Goal: Information Seeking & Learning: Learn about a topic

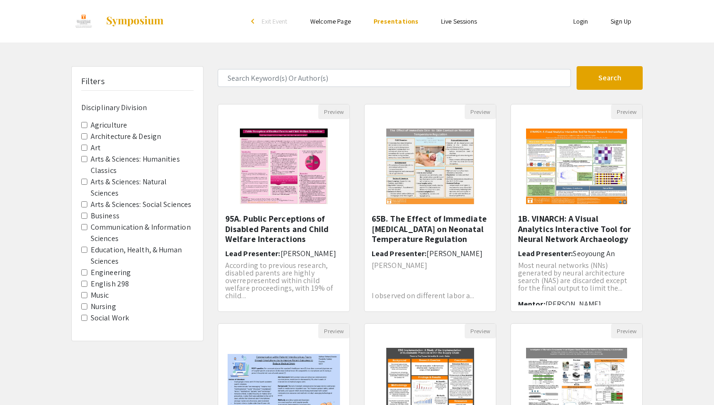
click at [84, 271] on Division-Engineering "Engineering" at bounding box center [84, 272] width 6 height 6
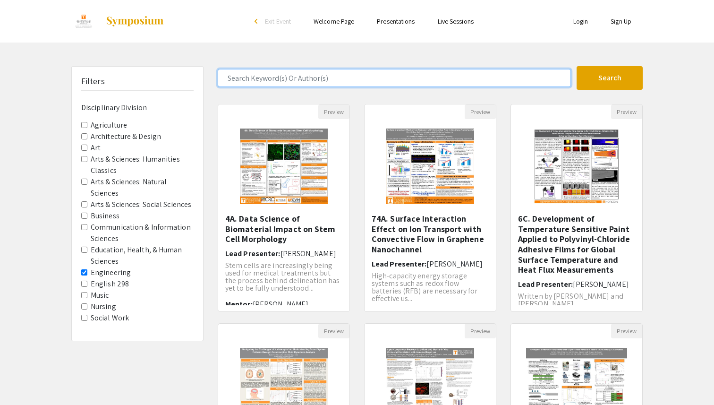
click at [342, 75] on input "Search Keyword(s) Or Author(s)" at bounding box center [394, 78] width 353 height 18
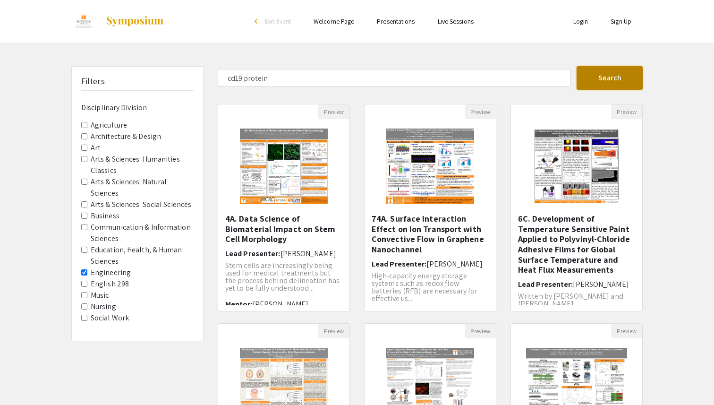
click at [611, 76] on button "Search" at bounding box center [610, 78] width 66 height 24
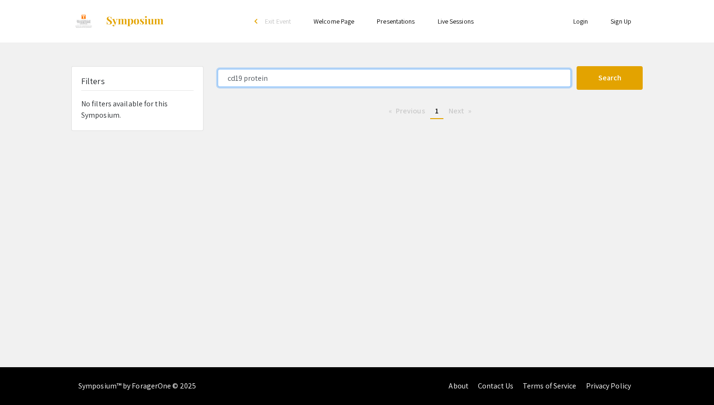
drag, startPoint x: 336, startPoint y: 81, endPoint x: 214, endPoint y: 68, distance: 123.6
click at [214, 68] on form "cd19 protein Search" at bounding box center [430, 78] width 439 height 24
click at [577, 66] on button "Search" at bounding box center [610, 78] width 66 height 24
click at [276, 79] on input "Jakie liu" at bounding box center [394, 78] width 353 height 18
click at [234, 76] on input "Jakie liu" at bounding box center [394, 78] width 353 height 18
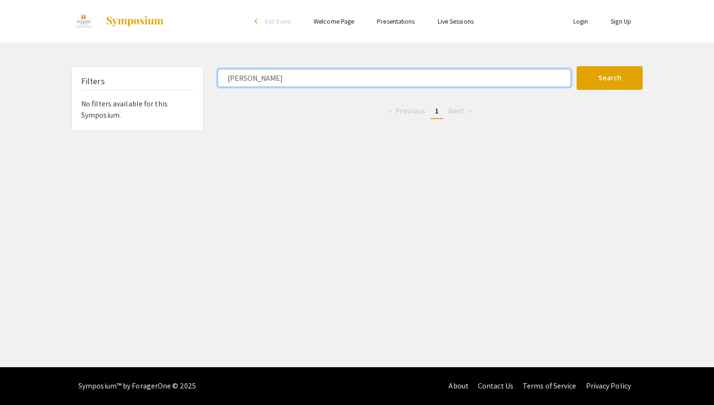
type input "Jackie liu"
click at [577, 66] on button "Search" at bounding box center [610, 78] width 66 height 24
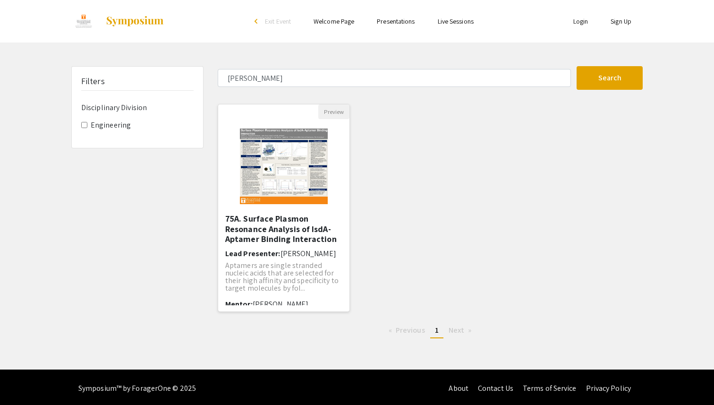
click at [311, 240] on h5 "75A. Surface Plasmon Resonance Analysis of IsdA-Aptamer Binding Interaction" at bounding box center [283, 229] width 117 height 31
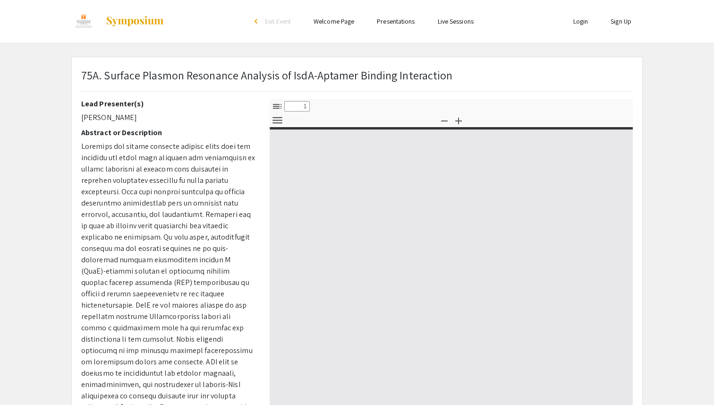
select select "custom"
type input "0"
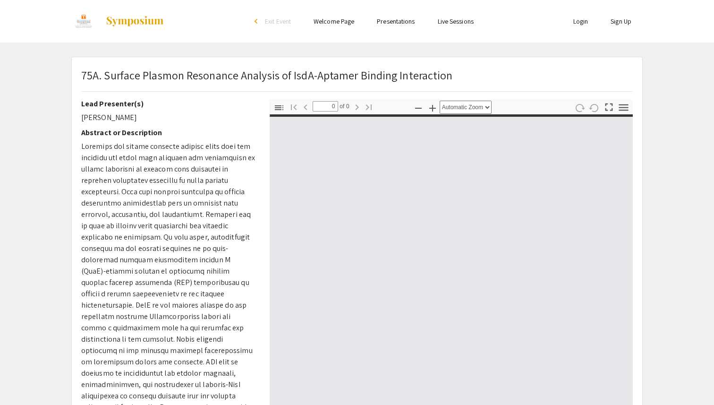
select select "custom"
type input "1"
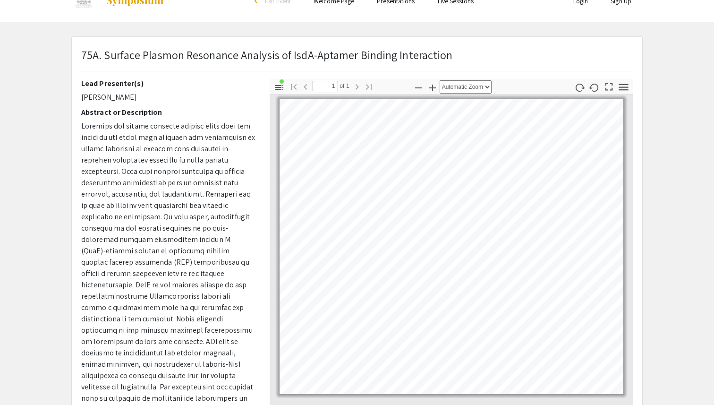
scroll to position [22, 0]
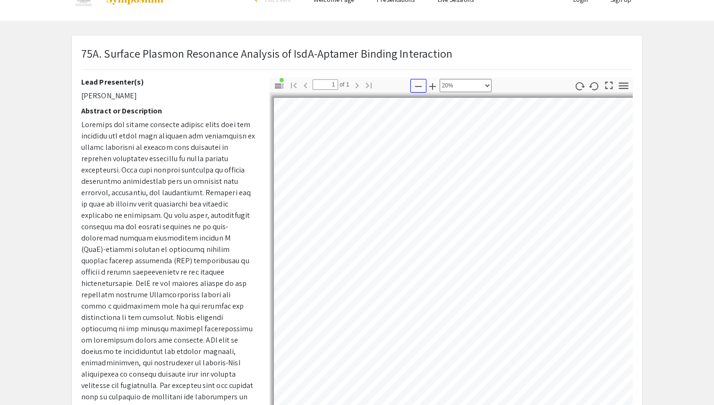
click at [413, 86] on icon "button" at bounding box center [418, 86] width 11 height 11
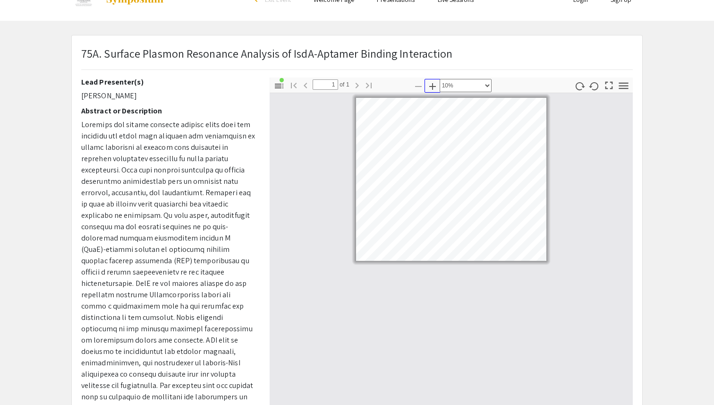
click at [437, 82] on icon "button" at bounding box center [432, 86] width 11 height 11
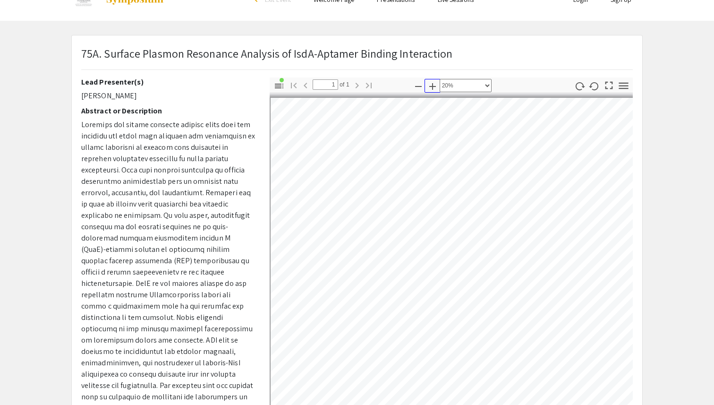
scroll to position [0, 0]
click at [490, 87] on select "Automatic Zoom Actual Size Page Fit Page Width 50% 100% 125% 150% 200% 300% 400…" at bounding box center [466, 85] width 52 height 13
click at [440, 79] on select "Automatic Zoom Actual Size Page Fit Page Width 50% 100% 125% 150% 200% 300% 400…" at bounding box center [466, 85] width 52 height 13
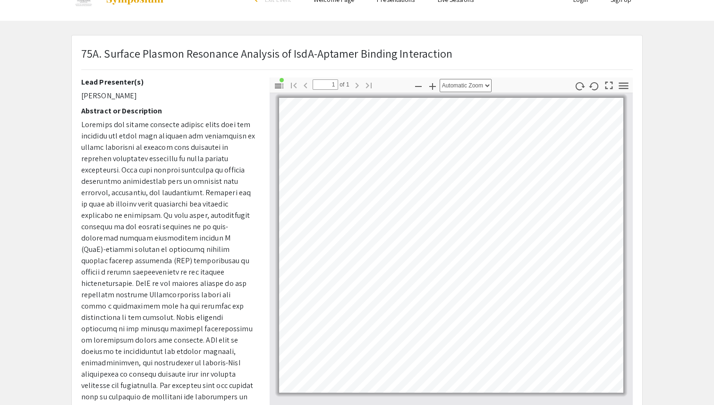
click at [663, 117] on app-presentation "75A. Surface Plasmon Resonance Analysis of IsdA-Aptamer Binding Interaction Lea…" at bounding box center [357, 274] width 714 height 478
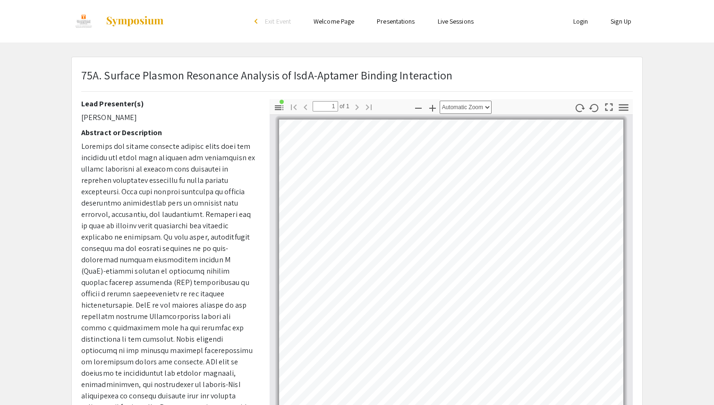
click at [144, 135] on h2 "Abstract or Description" at bounding box center [168, 132] width 174 height 9
click at [690, 76] on app-presentation "75A. Surface Plasmon Resonance Analysis of IsdA-Aptamer Binding Interaction Lea…" at bounding box center [357, 296] width 714 height 478
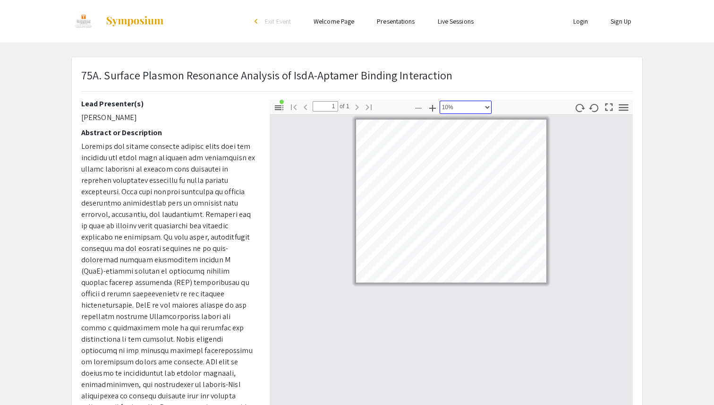
click at [484, 104] on select "Automatic Zoom Actual Size Page Fit Page Width 50% 100% 125% 150% 200% 300% 400…" at bounding box center [466, 107] width 52 height 13
click at [440, 101] on select "Automatic Zoom Actual Size Page Fit Page Width 50% 100% 125% 150% 200% 300% 400…" at bounding box center [466, 107] width 52 height 13
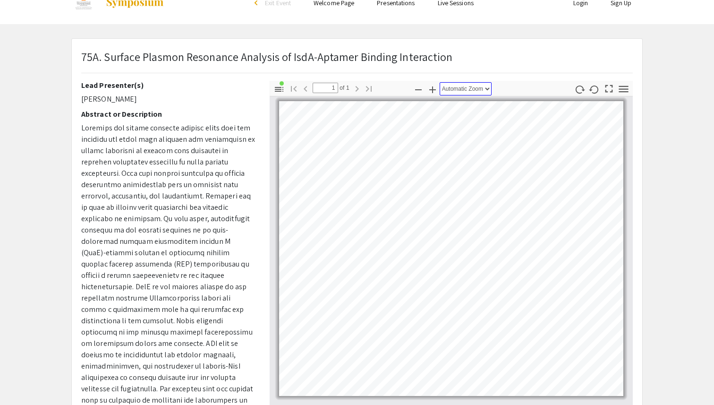
scroll to position [17, 0]
select select "custom"
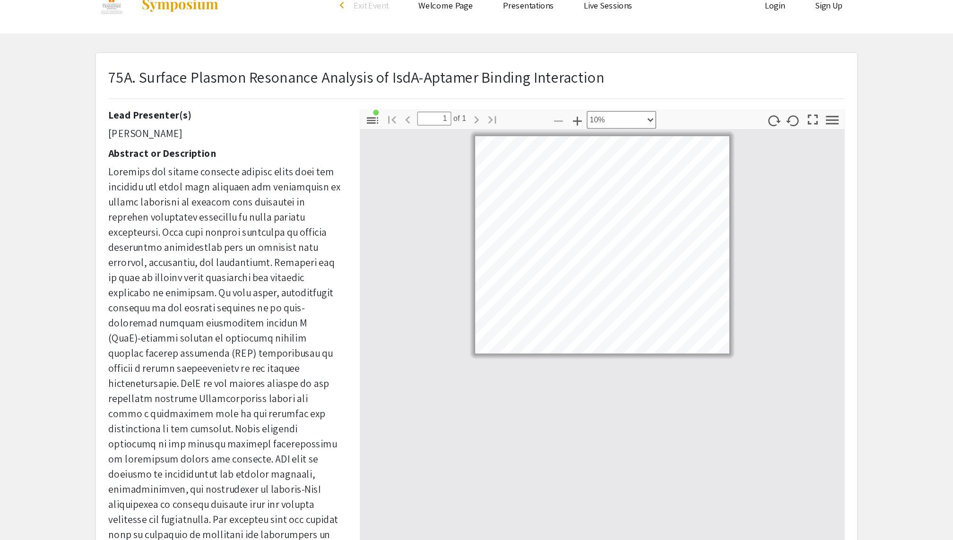
scroll to position [0, 0]
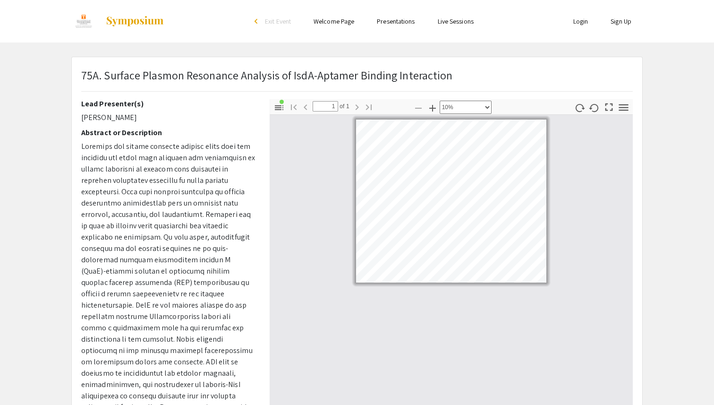
click at [270, 21] on span "Exit Event" at bounding box center [278, 21] width 26 height 9
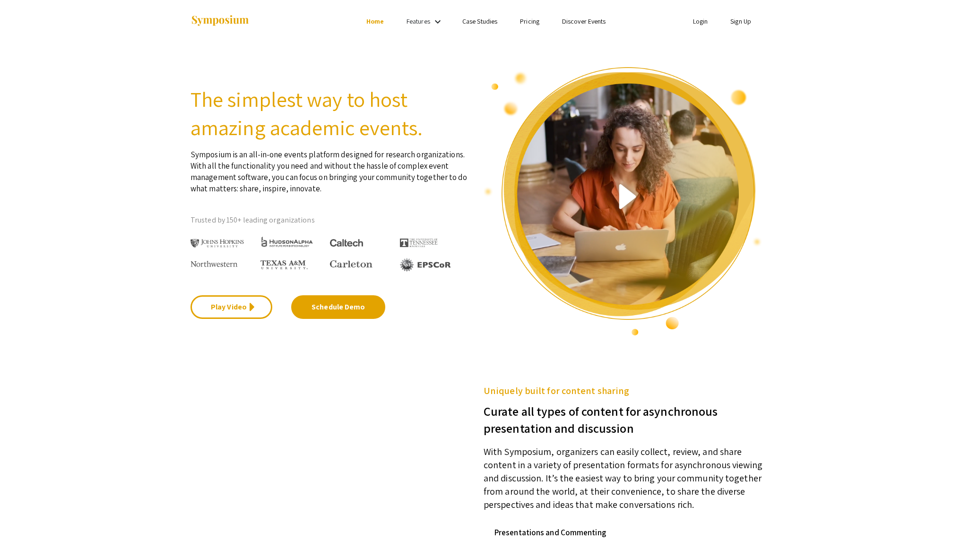
click at [439, 22] on mat-icon "keyboard_arrow_down" at bounding box center [437, 21] width 11 height 11
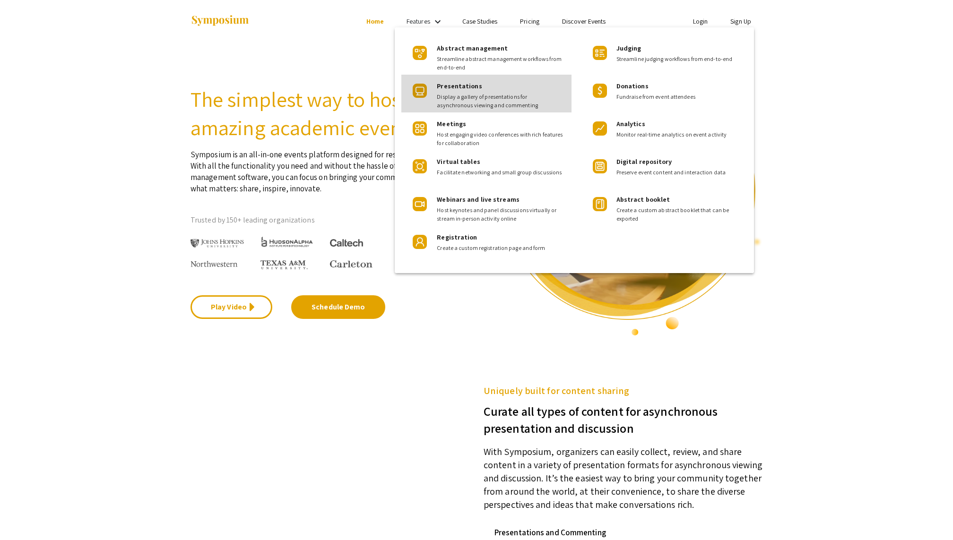
click at [456, 93] on span "Display a gallery of presentations for asynchronous viewing and commenting" at bounding box center [500, 101] width 127 height 17
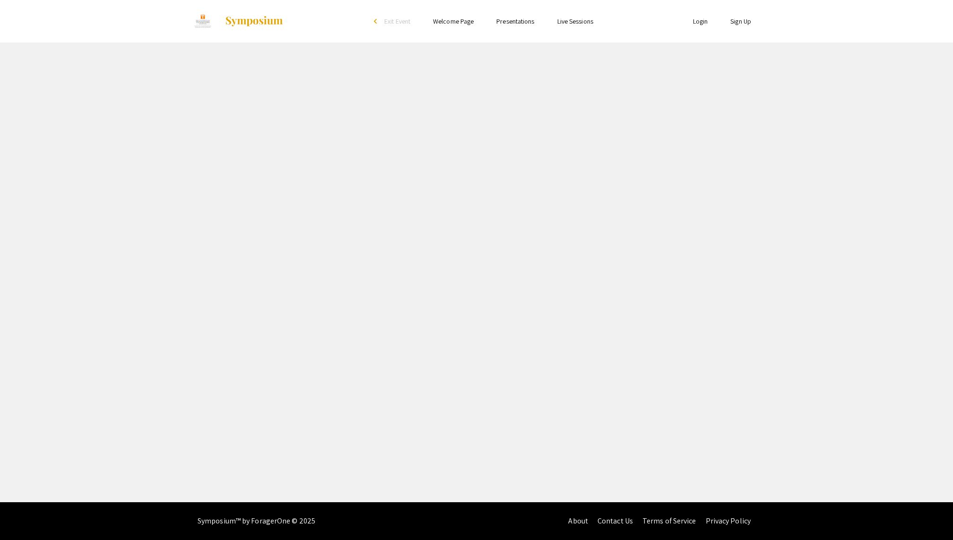
select select "custom"
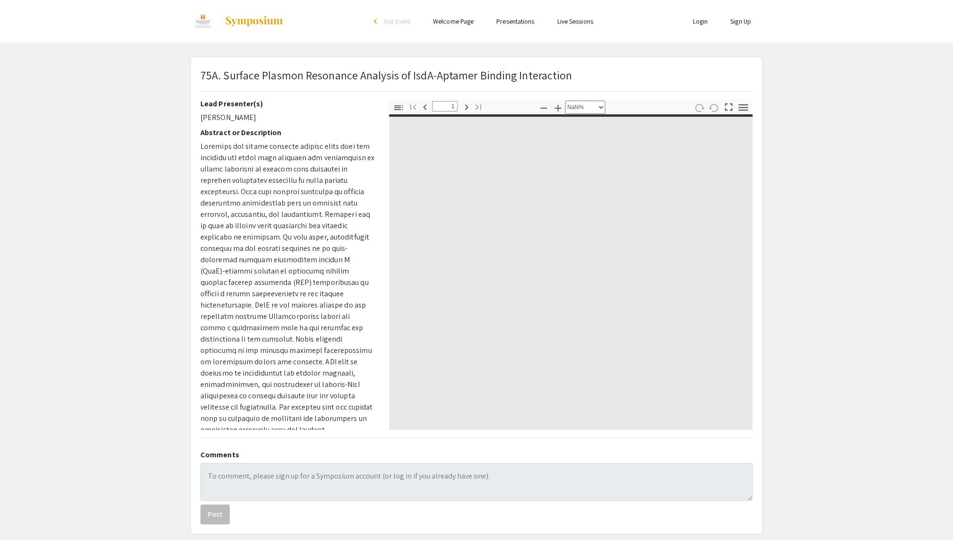
type input "0"
select select "custom"
type input "1"
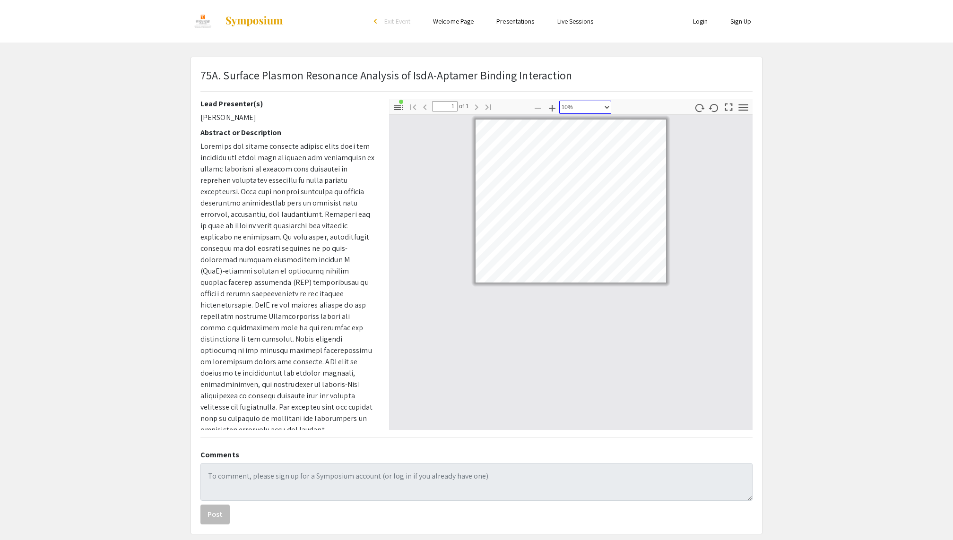
click at [606, 105] on select "Automatic Zoom Actual Size Page Fit Page Width 50% 100% 125% 150% 200% 300% 400…" at bounding box center [585, 107] width 52 height 13
select select "auto"
click at [559, 101] on select "Automatic Zoom Actual Size Page Fit Page Width 50% 100% 125% 150% 200% 300% 400…" at bounding box center [585, 107] width 52 height 13
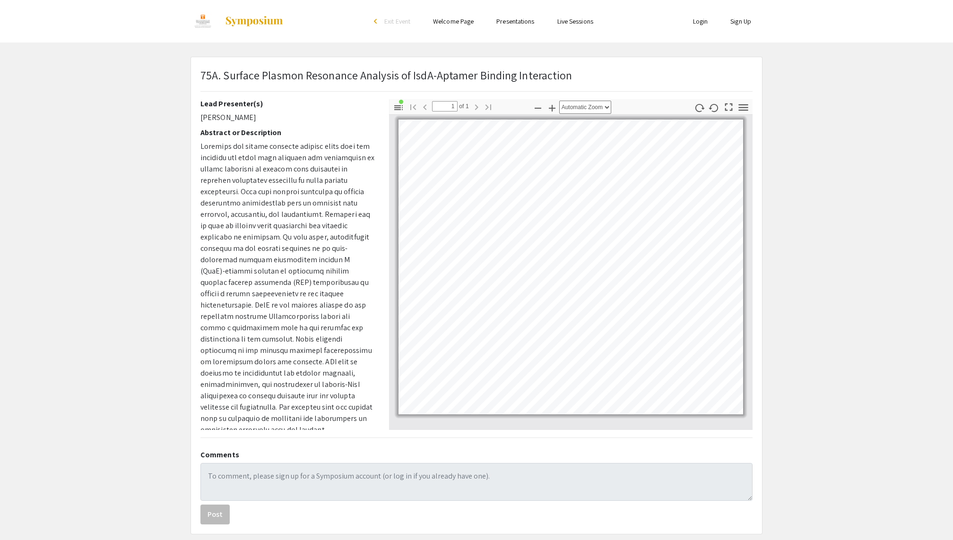
click at [714, 203] on app-presentation "75A. Surface Plasmon Resonance Analysis of IsdA-Aptamer Binding Interaction Lea…" at bounding box center [476, 296] width 953 height 478
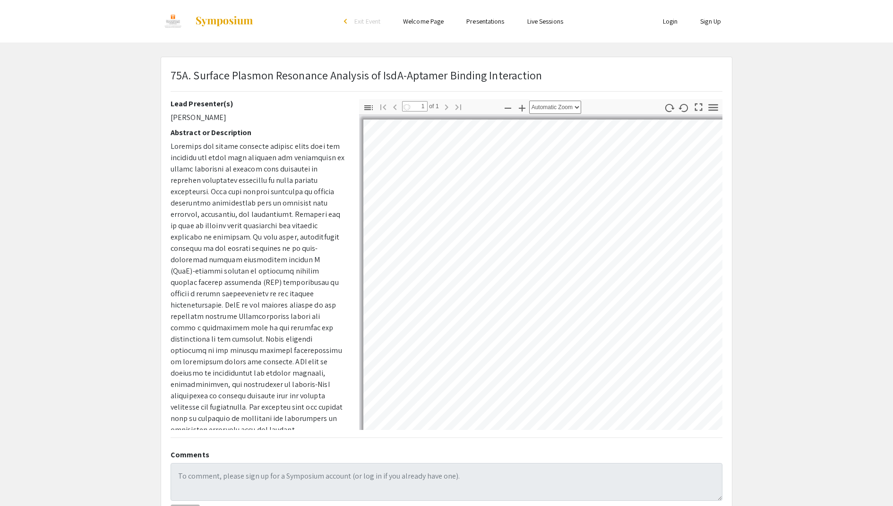
select select "auto"
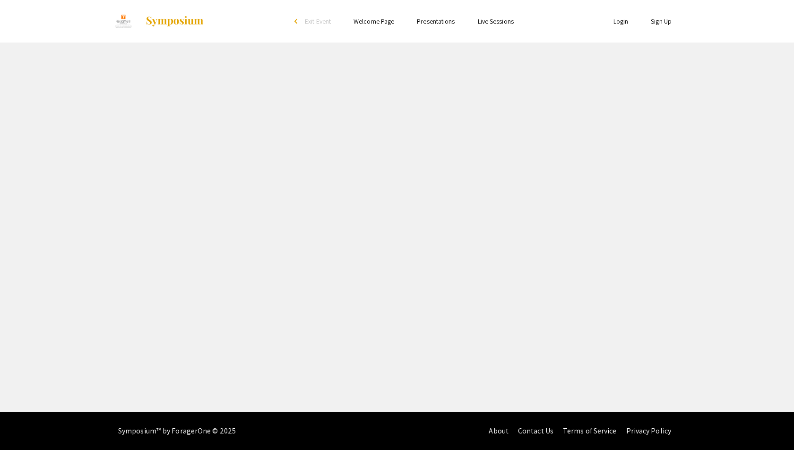
select select "custom"
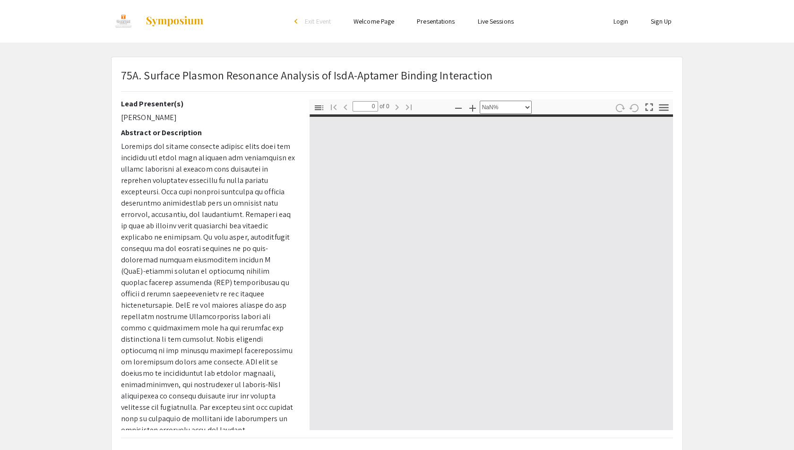
type input "1"
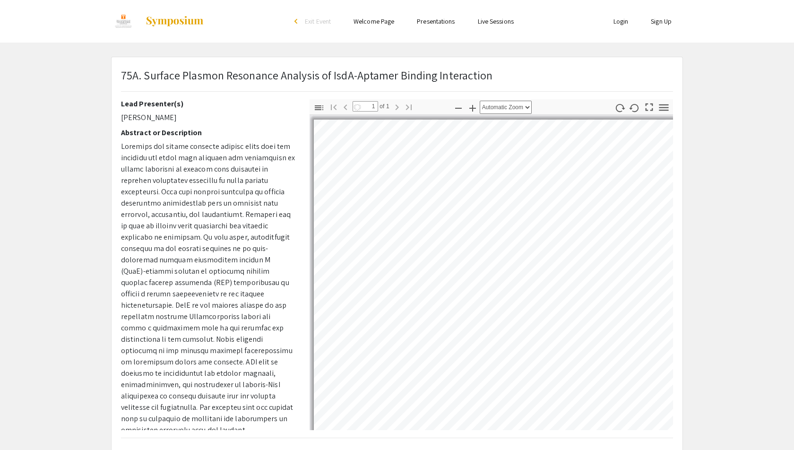
select select "auto"
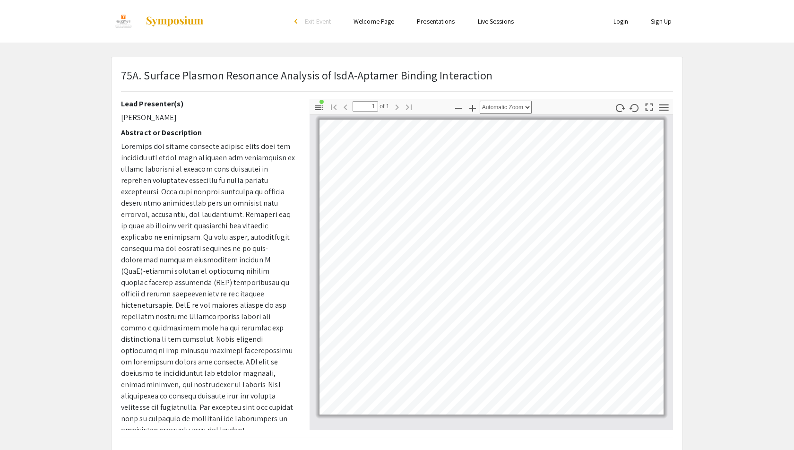
click at [180, 20] on img at bounding box center [174, 21] width 59 height 11
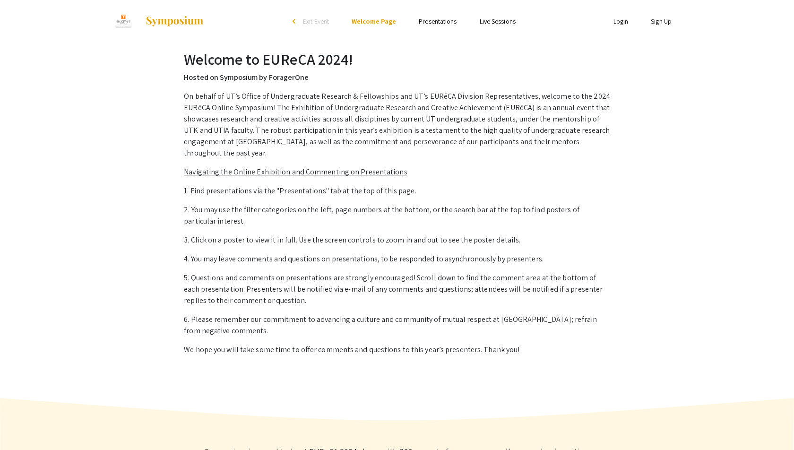
click at [255, 64] on h2 "Welcome to EUReCA 2024!" at bounding box center [397, 59] width 426 height 18
select select "custom"
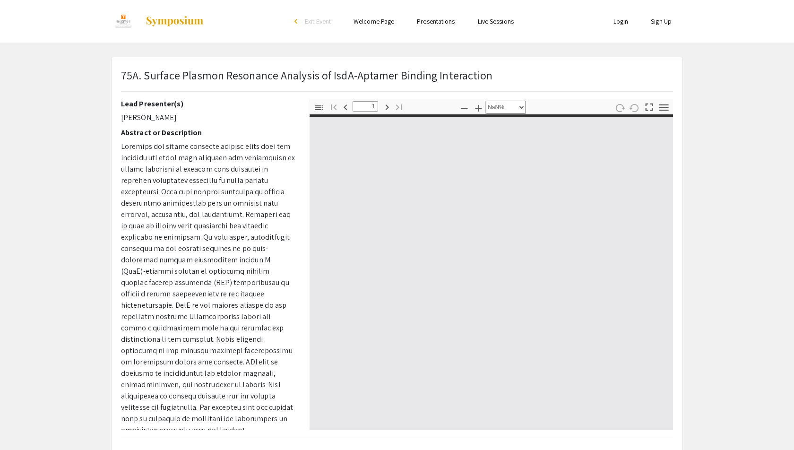
type input "0"
select select "custom"
type input "1"
select select "auto"
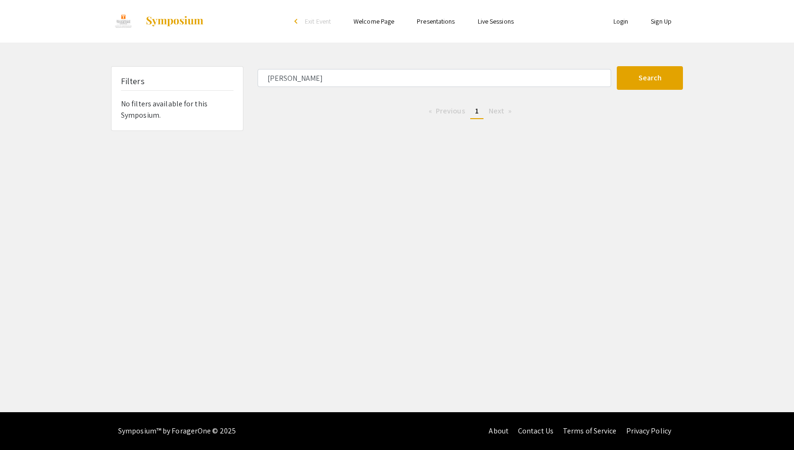
type input "cd19 protein"
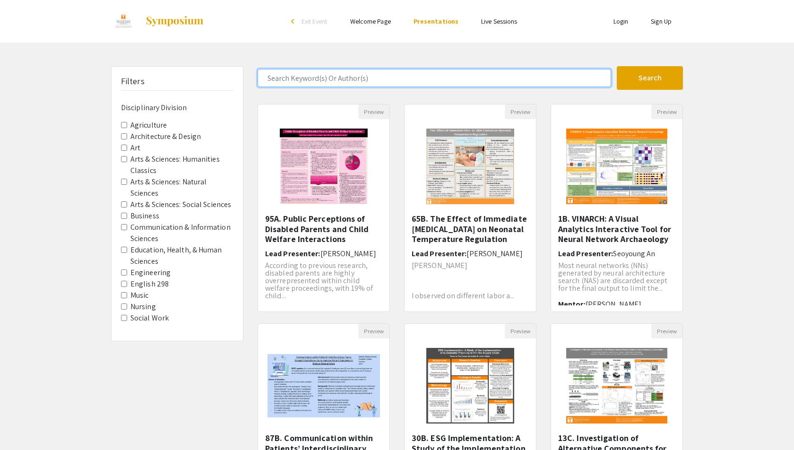
click at [370, 70] on input "Search Keyword(s) Or Author(s)" at bounding box center [434, 78] width 353 height 18
type input "awards"
click at [617, 66] on button "Search" at bounding box center [650, 78] width 66 height 24
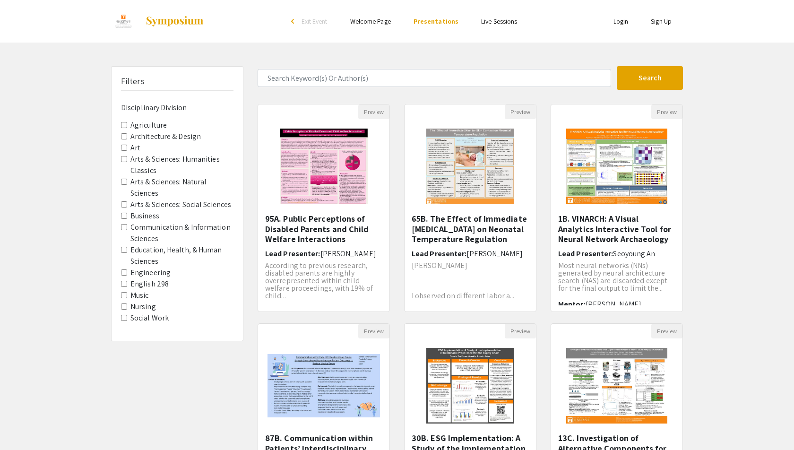
scroll to position [176, 0]
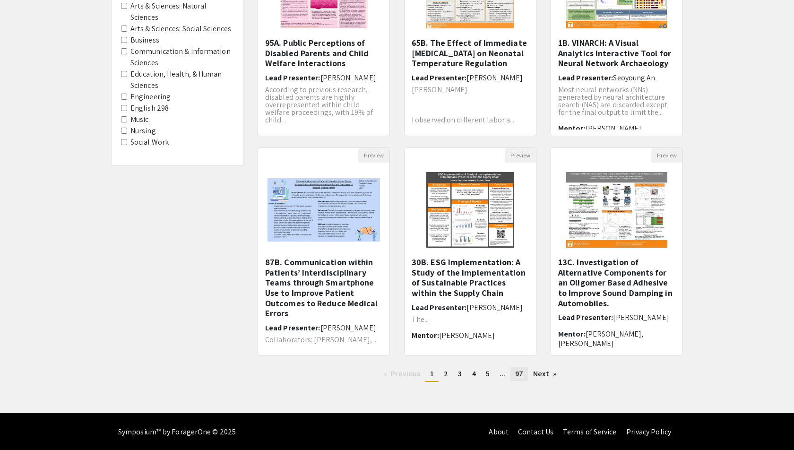
click at [520, 372] on span "97" at bounding box center [519, 374] width 8 height 10
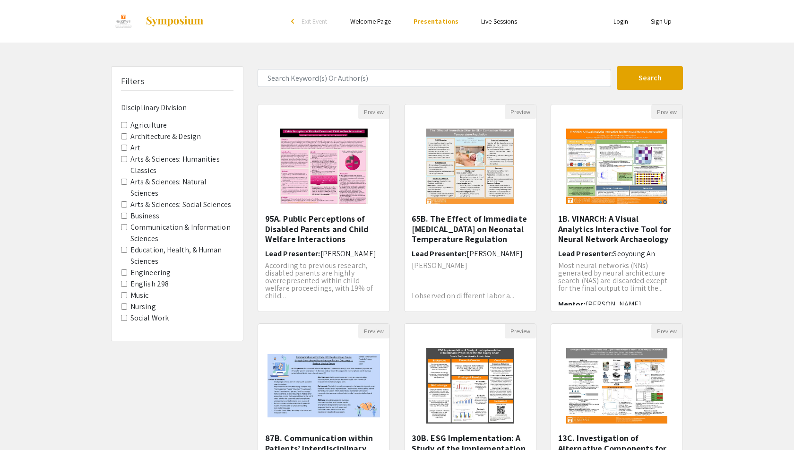
click at [183, 24] on img at bounding box center [174, 21] width 59 height 11
